Goal: Check status: Check status

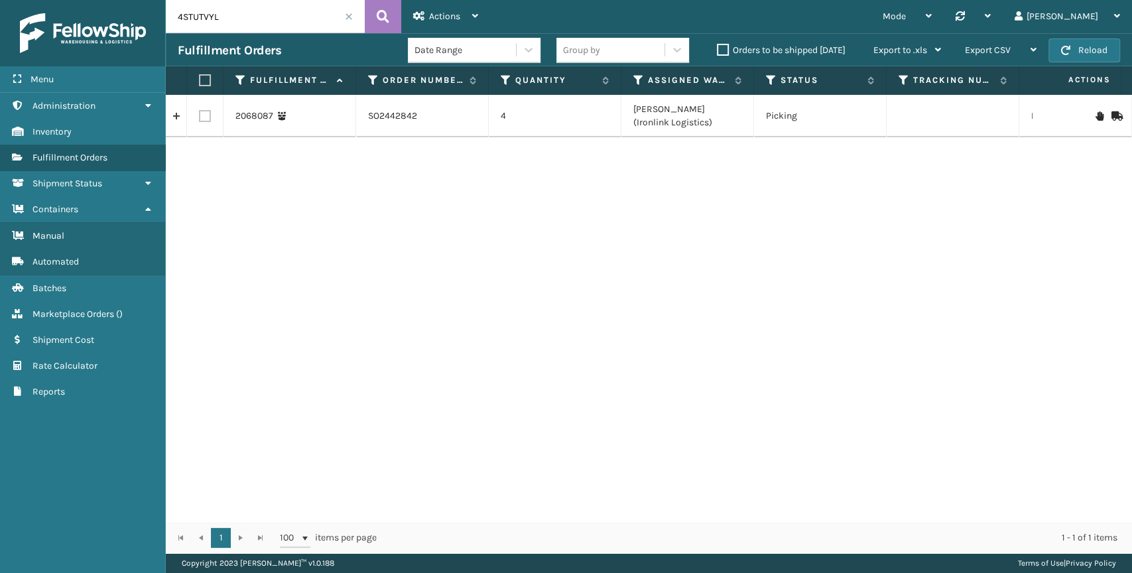
drag, startPoint x: 275, startPoint y: 19, endPoint x: 11, endPoint y: 15, distance: 263.3
click at [9, 0] on div "Menu Administration Inventory Fulfillment Orders Shipment Status Containers Man…" at bounding box center [566, 0] width 1132 height 0
drag, startPoint x: 959, startPoint y: 117, endPoint x: 900, endPoint y: 120, distance: 59.1
click at [900, 120] on td "35332141-7" at bounding box center [953, 116] width 133 height 42
copy td "35332141-7"
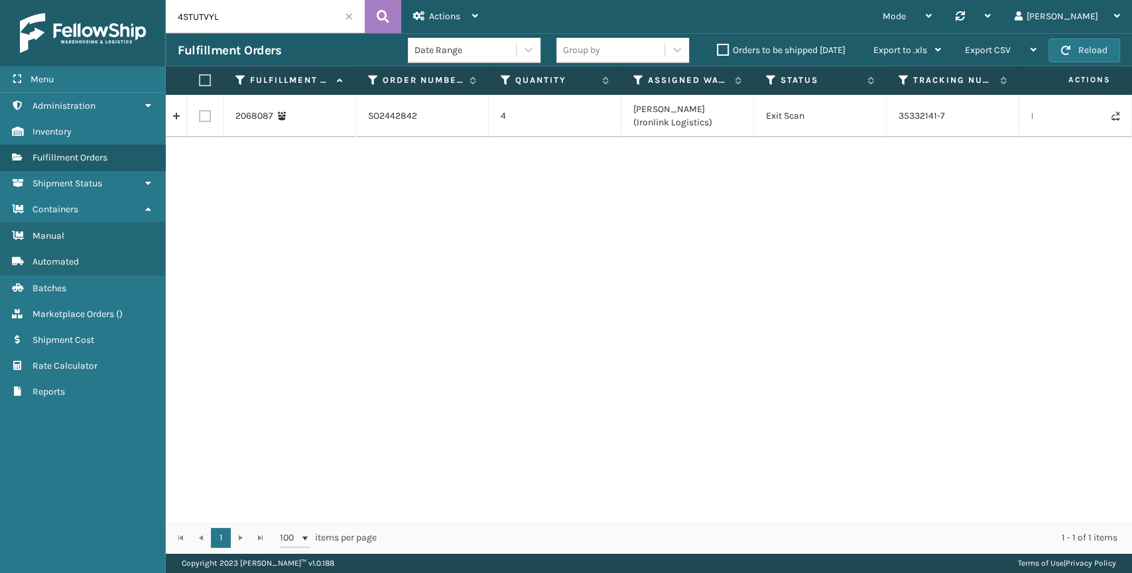
drag, startPoint x: 234, startPoint y: 9, endPoint x: 36, endPoint y: 23, distance: 198.8
click at [44, 0] on div "Menu Administration Inventory Fulfillment Orders Shipment Status Containers Man…" at bounding box center [566, 0] width 1132 height 0
paste input "UOMFZTA"
click at [944, 113] on td "429029646CHS" at bounding box center [953, 116] width 133 height 42
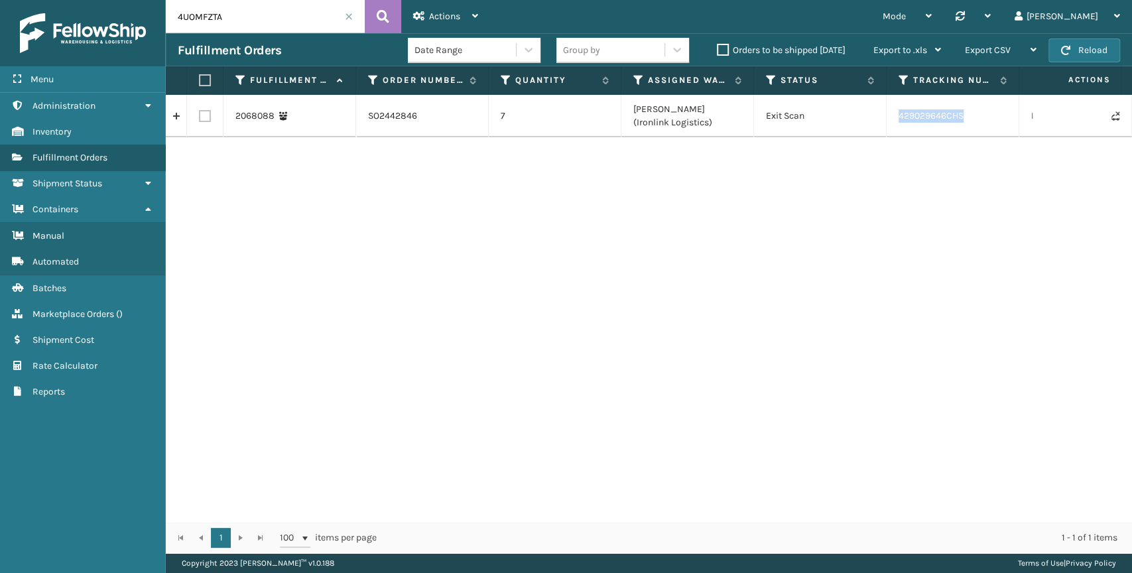
copy td "429029646CHS"
drag, startPoint x: 168, startPoint y: 25, endPoint x: 81, endPoint y: 23, distance: 86.9
click at [94, 0] on div "Menu Administration Inventory Fulfillment Orders Shipment Status Containers Man…" at bounding box center [566, 0] width 1132 height 0
paste input "5Q4UP9AG"
type input "5Q4UP9AG"
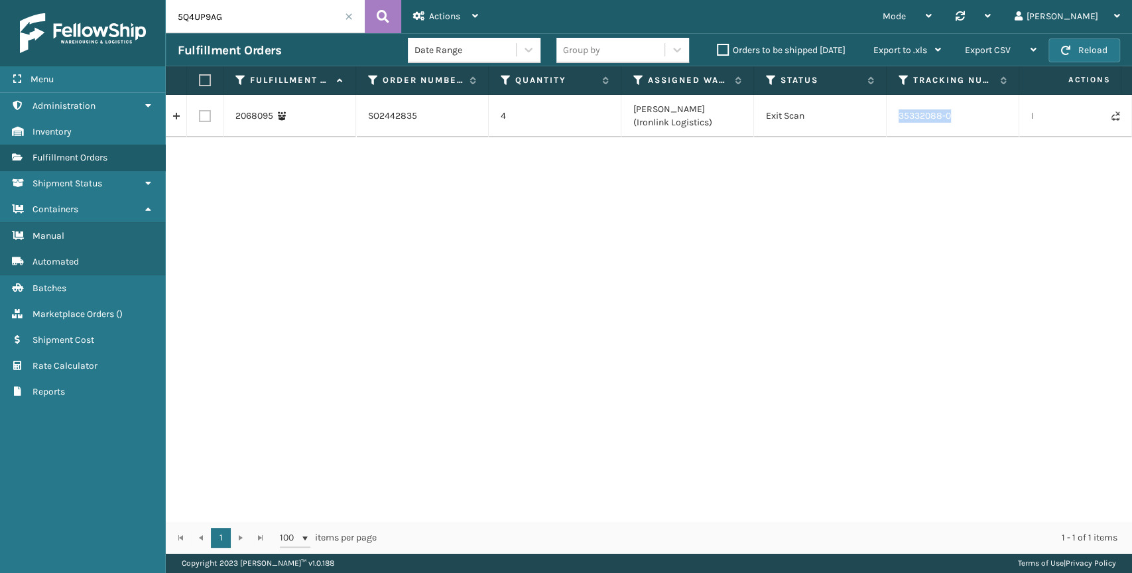
drag, startPoint x: 960, startPoint y: 126, endPoint x: 900, endPoint y: 121, distance: 60.5
click at [900, 121] on td "35332088-0" at bounding box center [953, 116] width 133 height 42
copy td "35332088-0"
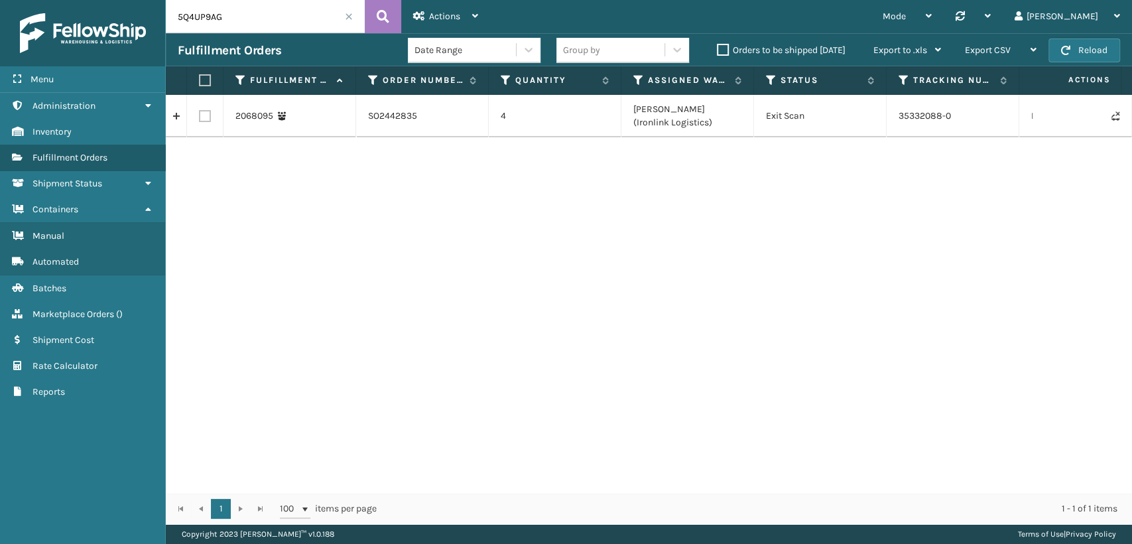
click at [347, 18] on span at bounding box center [349, 17] width 8 height 8
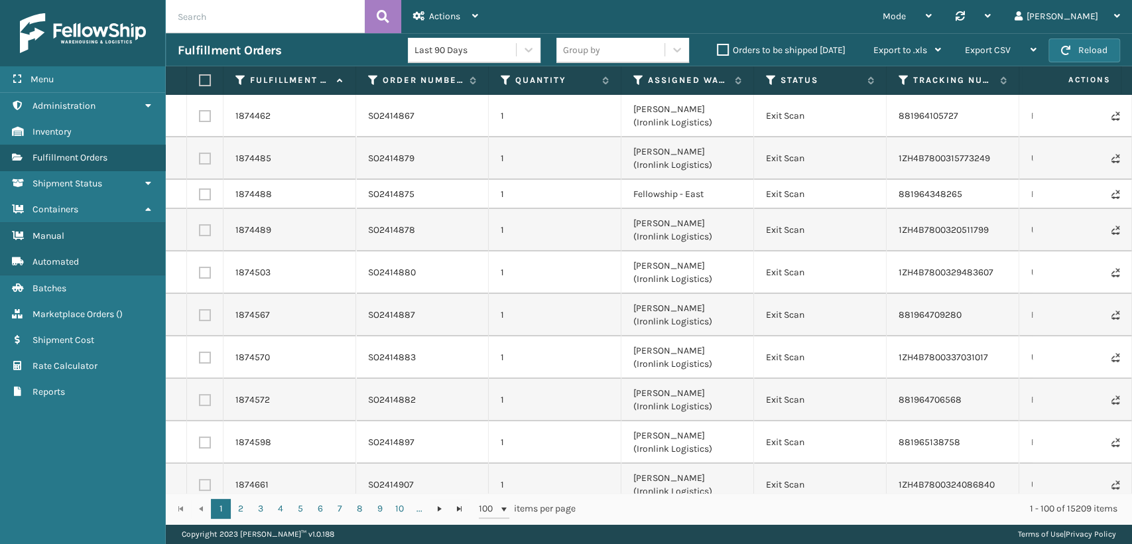
click at [269, 25] on input "text" at bounding box center [265, 16] width 199 height 33
paste input "SO2441747"
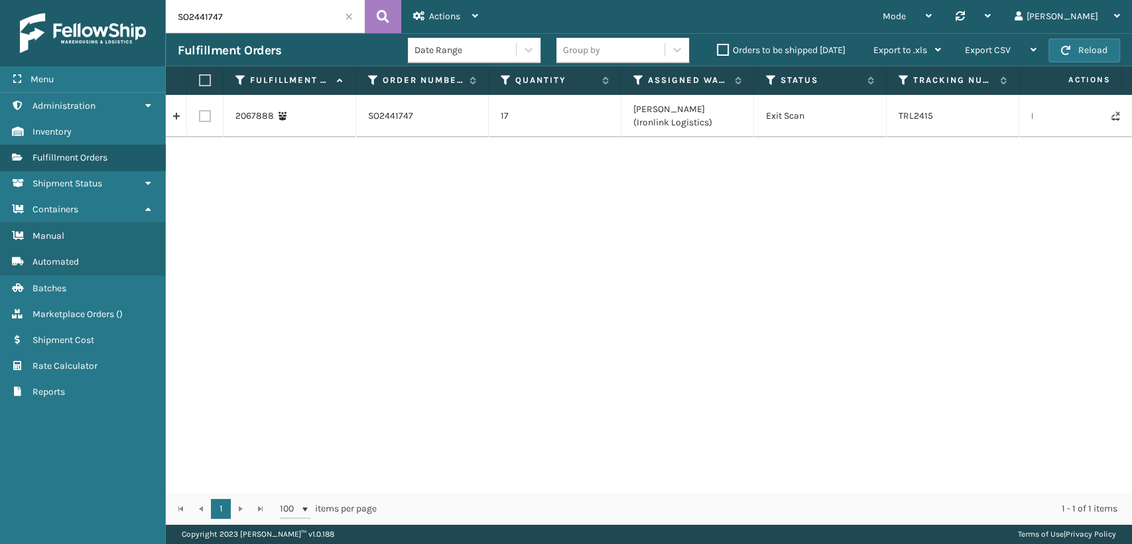
drag, startPoint x: 260, startPoint y: 16, endPoint x: 0, endPoint y: -3, distance: 260.6
click at [0, 0] on html "Menu Administration Administration Administration Inventory Administration Fulf…" at bounding box center [566, 272] width 1132 height 544
paste input "39069"
drag, startPoint x: 168, startPoint y: 12, endPoint x: 56, endPoint y: 16, distance: 112.1
click at [52, 0] on div "Menu Administration Administration Administration Inventory Administration Fulf…" at bounding box center [566, 0] width 1132 height 0
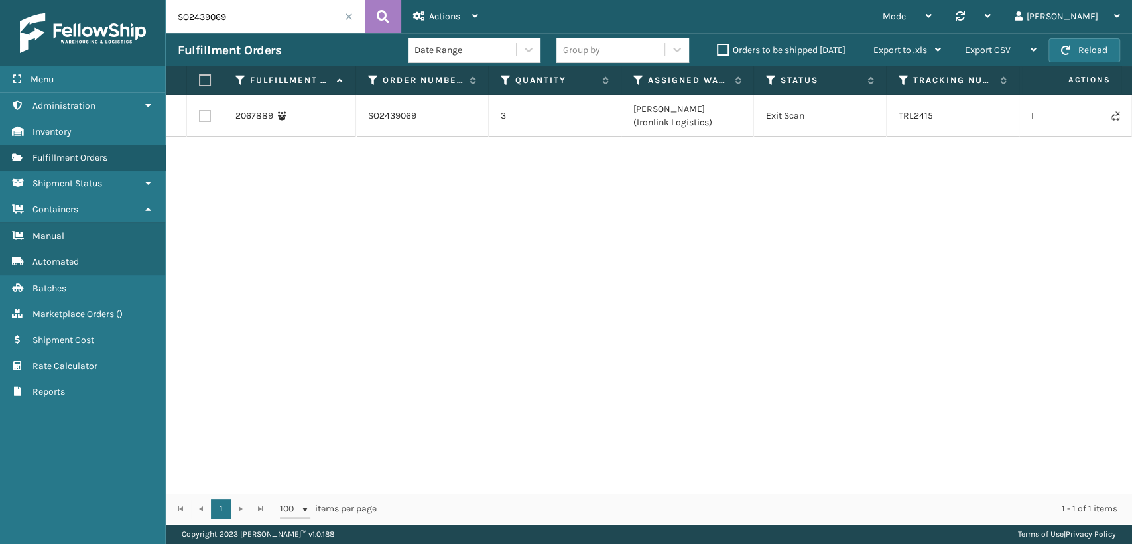
paste input "8834"
drag, startPoint x: 231, startPoint y: 21, endPoint x: 113, endPoint y: 17, distance: 118.1
click at [113, 0] on div "Menu Administration Administration Administration Inventory Administration Fulf…" at bounding box center [566, 0] width 1132 height 0
paste input "57"
drag, startPoint x: 144, startPoint y: 14, endPoint x: 9, endPoint y: 12, distance: 135.3
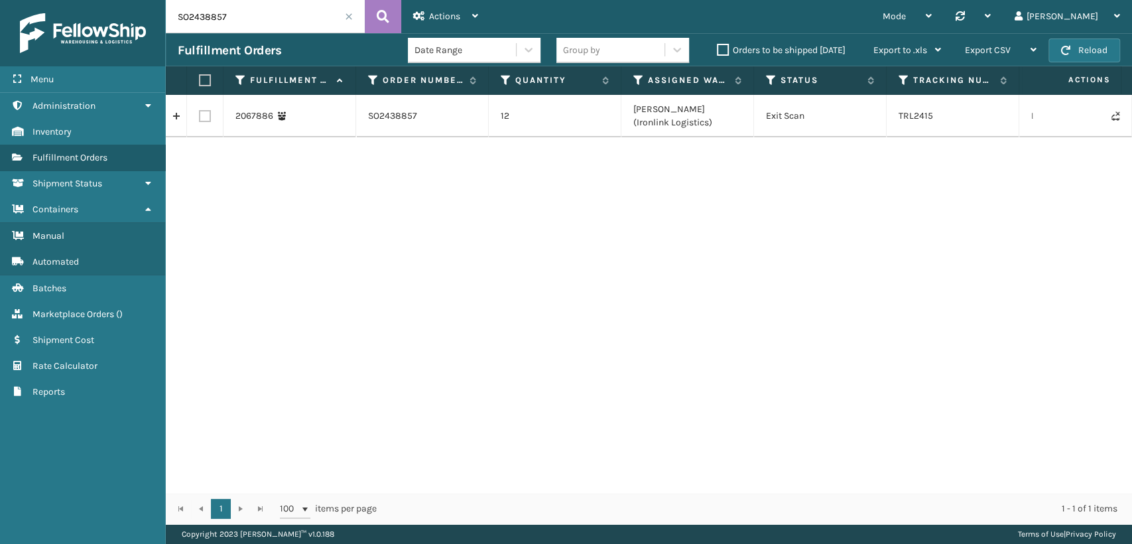
click at [0, 0] on div "Menu Administration Administration Administration Inventory Administration Fulf…" at bounding box center [566, 0] width 1132 height 0
paste input "41751"
drag, startPoint x: 17, startPoint y: 14, endPoint x: 0, endPoint y: 11, distance: 16.9
click at [0, 0] on div "Menu Administration Administration Administration Inventory Administration Fulf…" at bounding box center [566, 0] width 1132 height 0
paste input "39104"
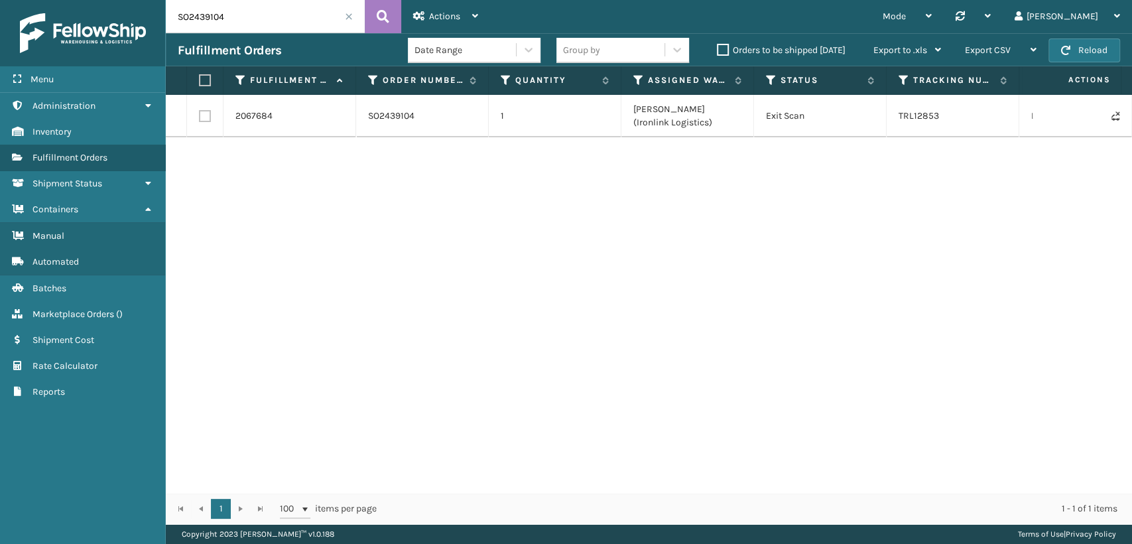
drag, startPoint x: 218, startPoint y: 14, endPoint x: 6, endPoint y: 27, distance: 211.9
click at [12, 0] on div "Menu Administration Administration Administration Inventory Administration Fulf…" at bounding box center [566, 0] width 1132 height 0
paste input "8833"
drag, startPoint x: 244, startPoint y: 13, endPoint x: 0, endPoint y: 21, distance: 244.2
click at [0, 0] on div "Menu Administration Administration Administration Inventory Administration Fulf…" at bounding box center [566, 0] width 1132 height 0
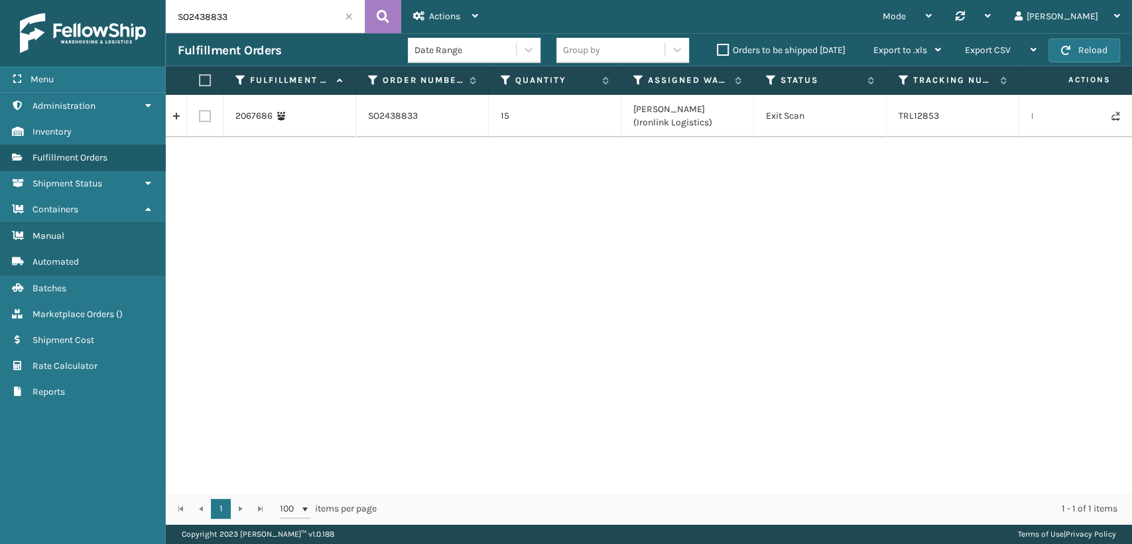
paste input "49"
type input "SO2438849"
